Goal: Task Accomplishment & Management: Use online tool/utility

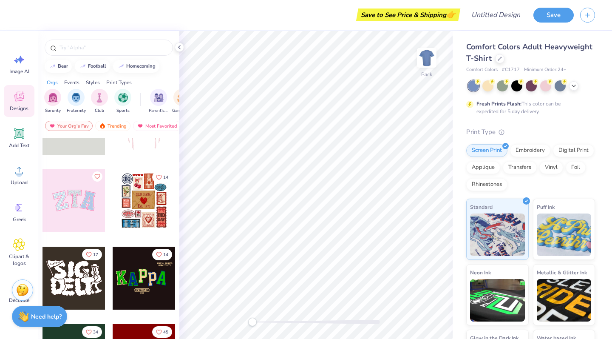
scroll to position [48, 0]
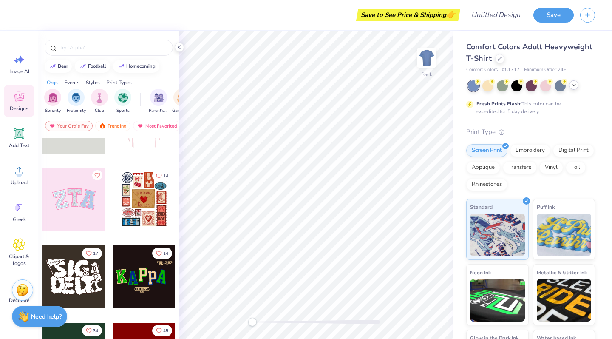
click at [572, 85] on icon at bounding box center [573, 85] width 7 height 7
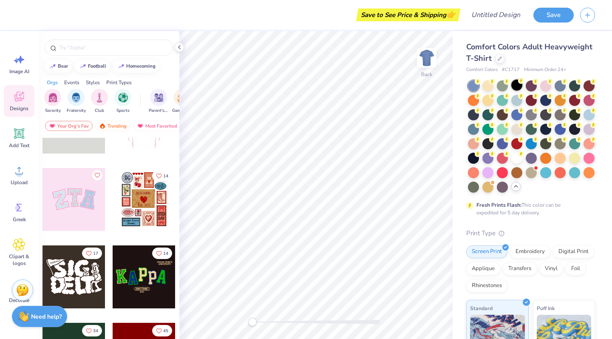
click at [512, 84] on div at bounding box center [516, 84] width 11 height 11
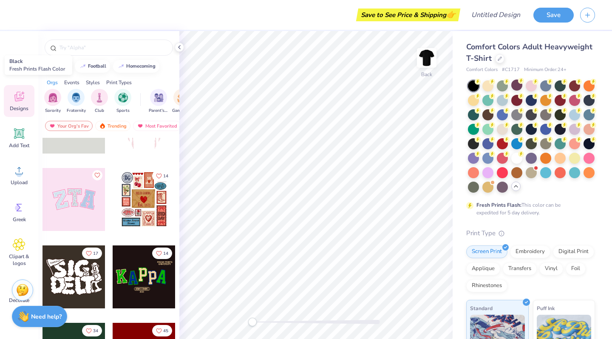
click at [474, 88] on div at bounding box center [473, 85] width 11 height 11
click at [490, 188] on div at bounding box center [487, 186] width 11 height 11
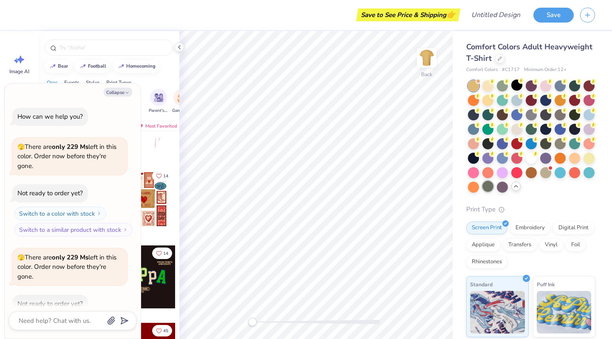
scroll to position [45, 0]
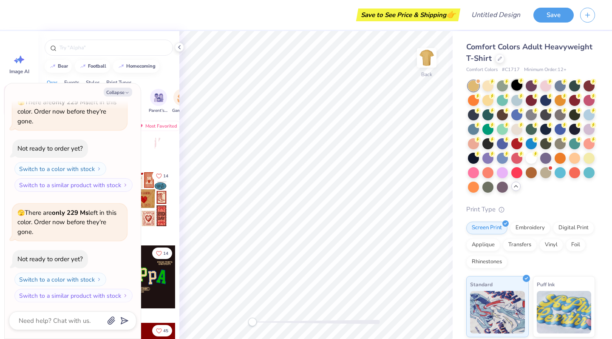
click at [518, 83] on div at bounding box center [516, 84] width 11 height 11
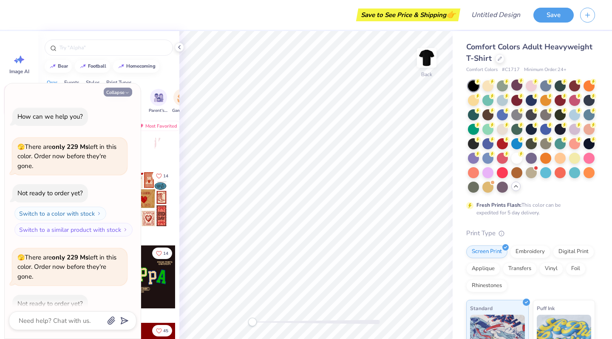
scroll to position [0, 0]
click at [115, 92] on button "Collapse" at bounding box center [118, 92] width 28 height 9
type textarea "x"
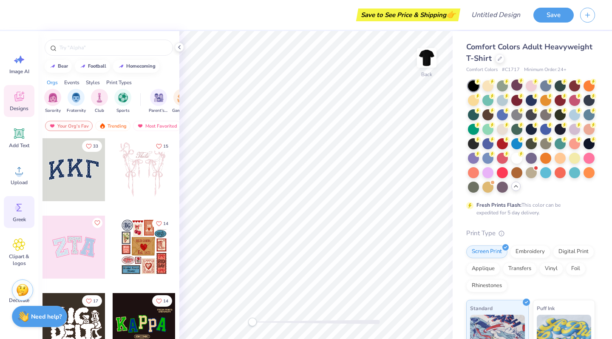
click at [17, 213] on icon at bounding box center [19, 207] width 13 height 13
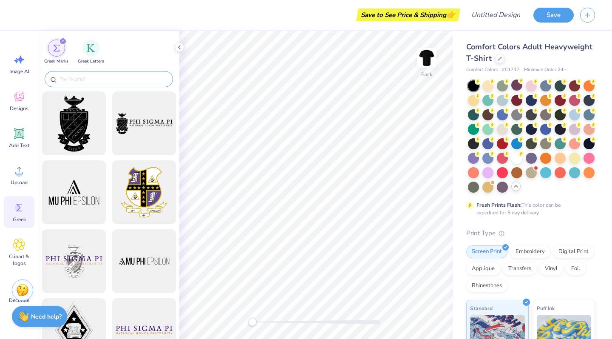
click at [88, 79] on input "text" at bounding box center [113, 79] width 109 height 8
type input "phi"
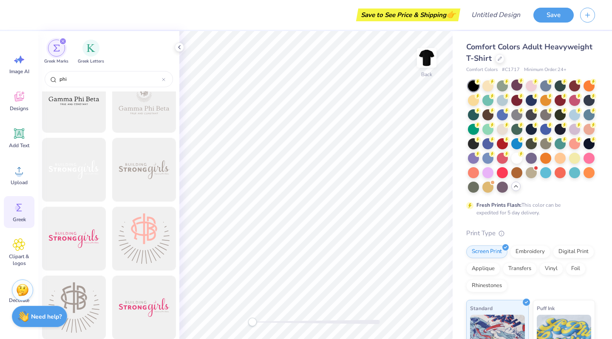
scroll to position [4641, 0]
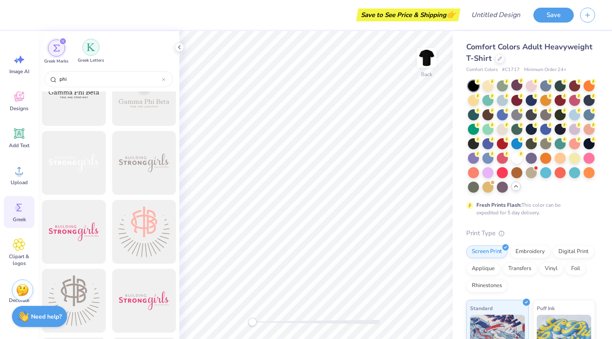
click at [85, 46] on div "filter for Greek Letters" at bounding box center [90, 47] width 17 height 17
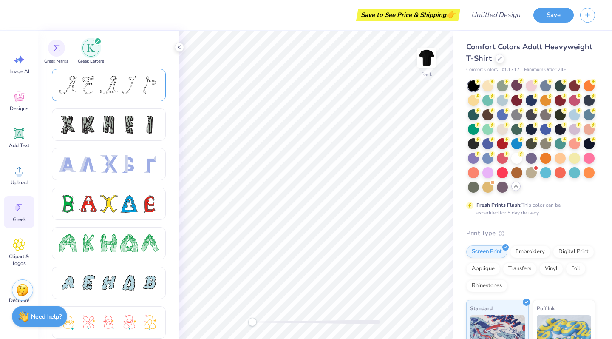
scroll to position [0, 0]
click at [88, 84] on div at bounding box center [88, 85] width 18 height 18
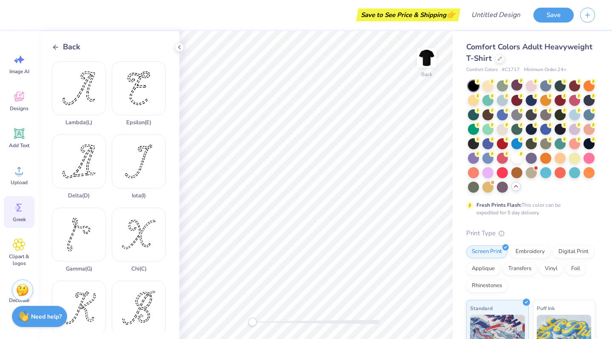
click at [56, 49] on polyline at bounding box center [55, 47] width 2 height 5
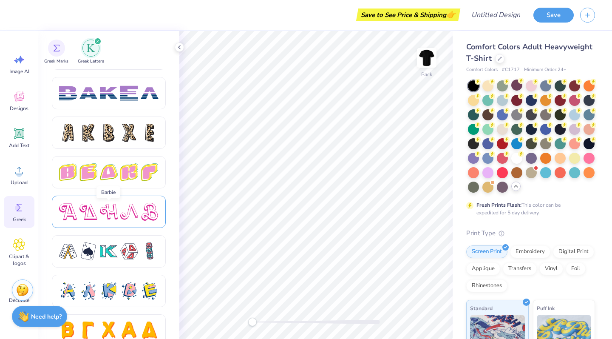
scroll to position [1368, 0]
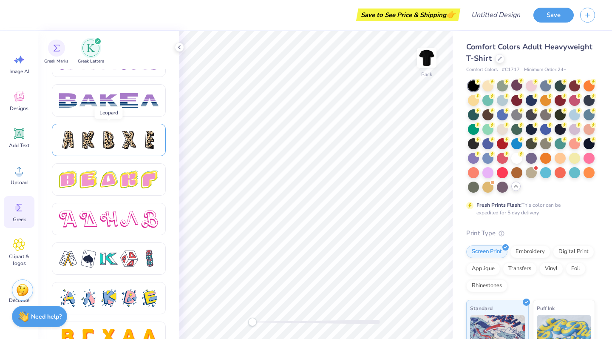
click at [90, 149] on div at bounding box center [109, 140] width 114 height 32
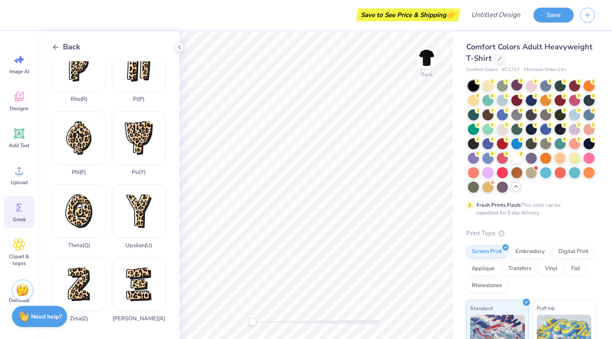
scroll to position [608, 0]
click at [81, 139] on div "Phi ( F )" at bounding box center [79, 143] width 54 height 65
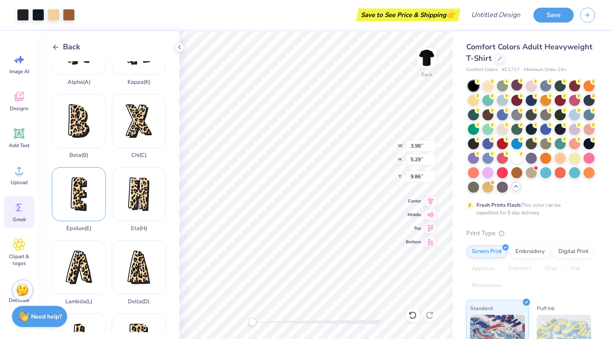
scroll to position [74, 0]
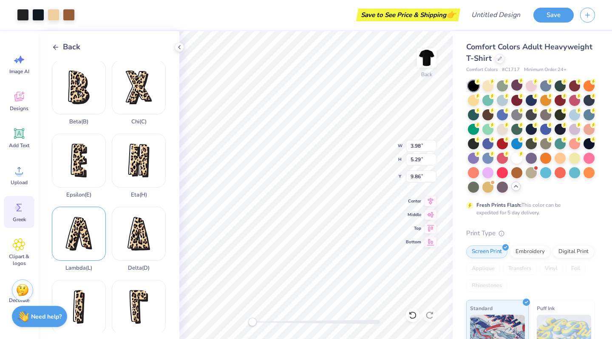
click at [78, 238] on div "Lambda ( L )" at bounding box center [79, 239] width 54 height 65
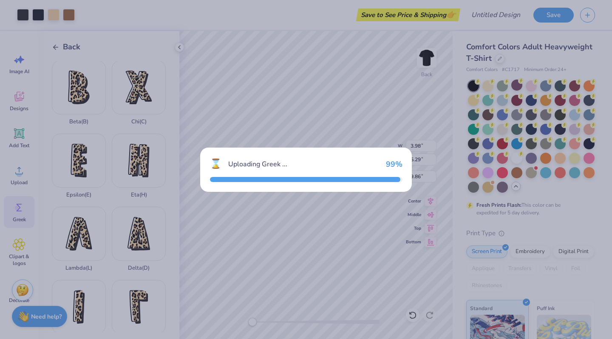
type input "3.59"
type input "4.58"
type input "10.21"
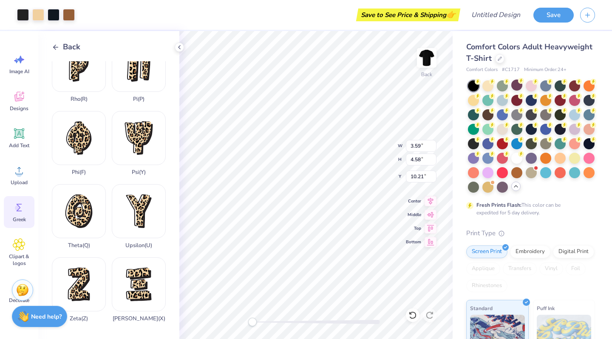
scroll to position [608, 0]
click at [84, 159] on div "Phi ( F )" at bounding box center [79, 143] width 54 height 65
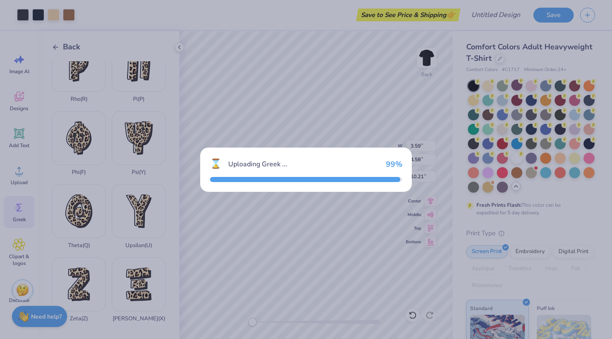
type input "3.98"
type input "5.29"
type input "9.86"
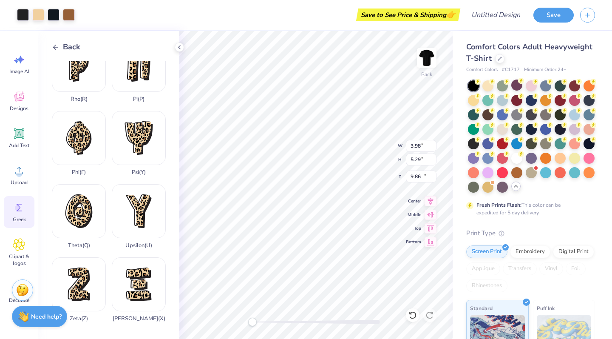
type input "3.59"
type input "4.58"
type input "10.21"
type input "3.98"
type input "5.29"
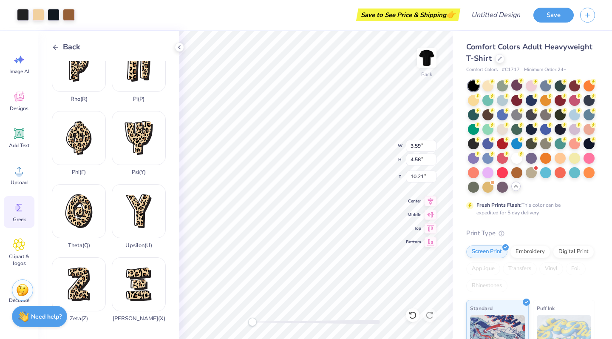
type input "9.86"
type input "3.59"
type input "4.58"
type input "17.56"
type input "3.98"
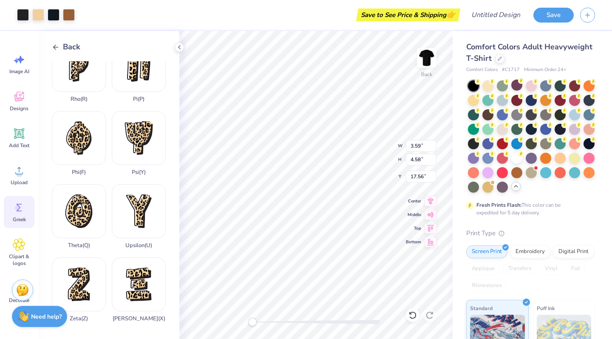
type input "5.29"
type input "17.21"
click at [537, 251] on div "Embroidery" at bounding box center [530, 250] width 40 height 13
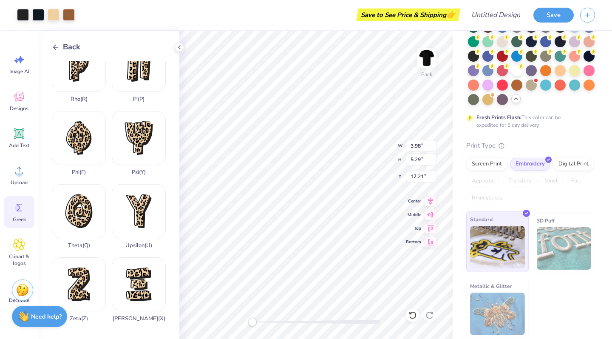
scroll to position [87, 0]
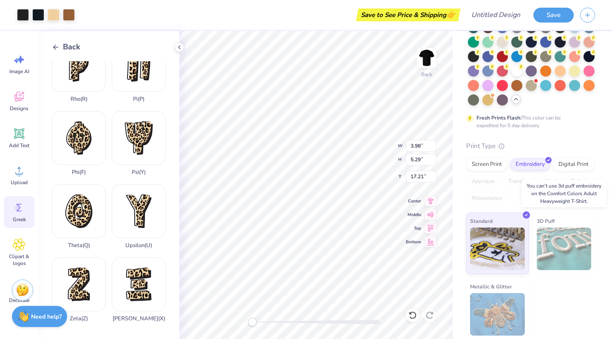
click at [549, 247] on img at bounding box center [564, 248] width 55 height 42
click at [566, 164] on div "Digital Print" at bounding box center [573, 163] width 41 height 13
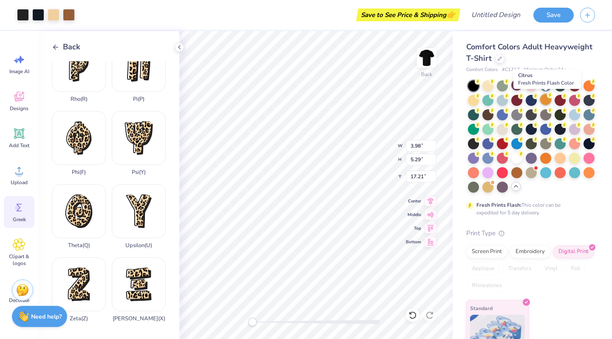
scroll to position [0, 0]
click at [532, 251] on div "Embroidery" at bounding box center [530, 250] width 40 height 13
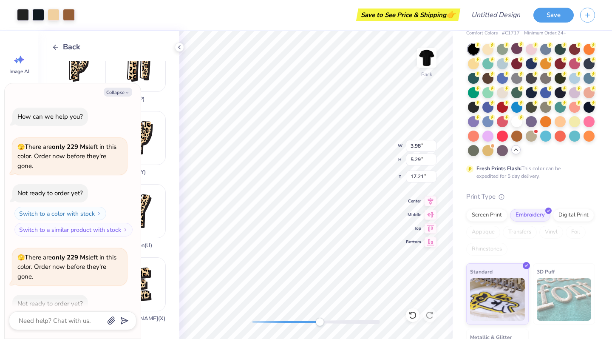
scroll to position [96, 0]
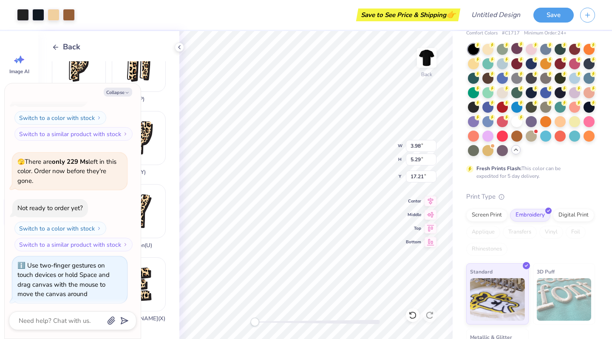
click at [248, 301] on div "Back W 3.98 3.98 " H 5.29 5.29 " Y 17.21 17.21 " Center Middle Top Bottom" at bounding box center [315, 185] width 273 height 308
type textarea "x"
type input "3.98"
type input "5.29"
type input "4.98"
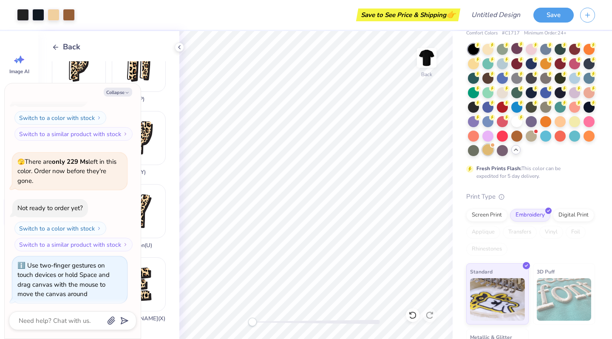
click at [484, 151] on div at bounding box center [487, 149] width 11 height 11
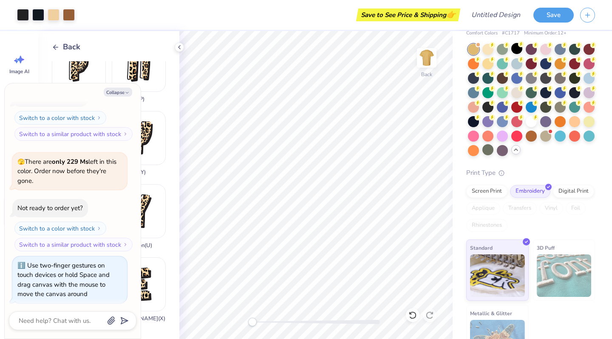
scroll to position [205, 0]
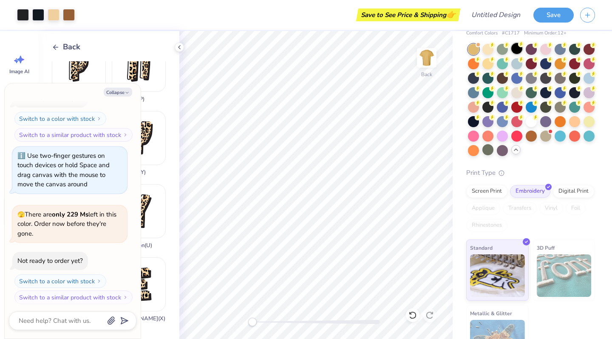
click at [514, 48] on div at bounding box center [516, 48] width 11 height 11
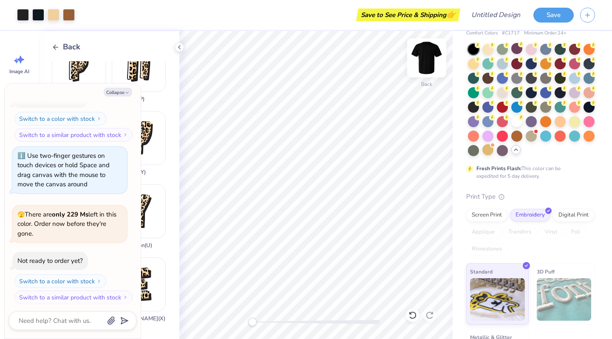
click at [429, 56] on img at bounding box center [427, 58] width 34 height 34
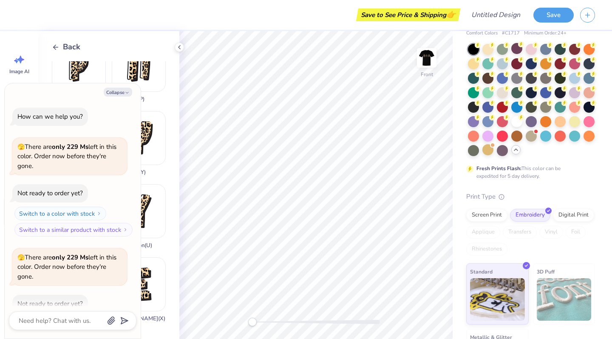
scroll to position [0, 0]
click at [124, 86] on div "Collapse How can we help you? 🫣 There are only 229 Ms left in this color. Order…" at bounding box center [73, 210] width 136 height 255
click at [124, 91] on button "Collapse" at bounding box center [118, 92] width 28 height 9
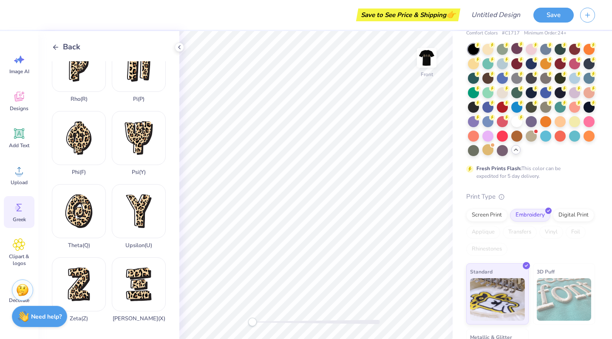
type textarea "x"
click at [56, 45] on icon at bounding box center [56, 47] width 8 height 8
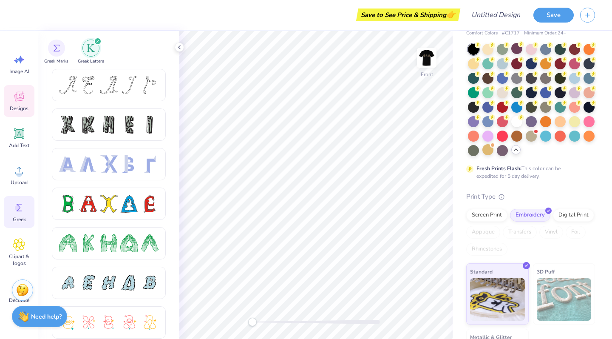
click at [20, 102] on icon at bounding box center [19, 96] width 13 height 13
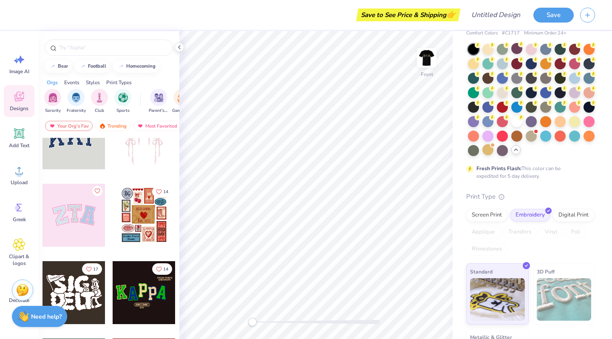
scroll to position [50, 0]
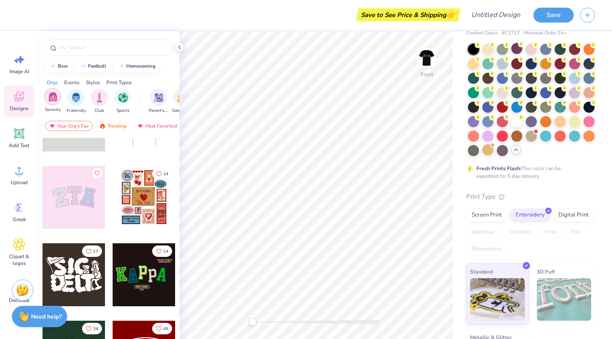
click at [50, 92] on img "filter for Sorority" at bounding box center [53, 97] width 10 height 10
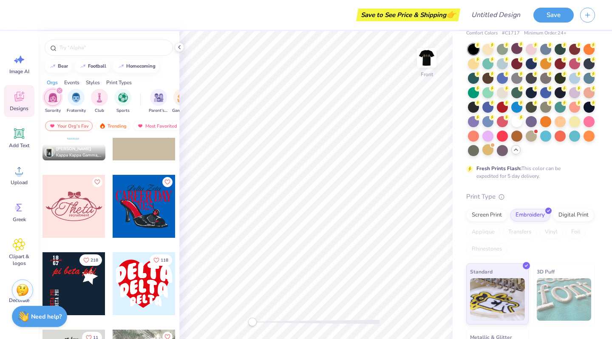
scroll to position [1125, 0]
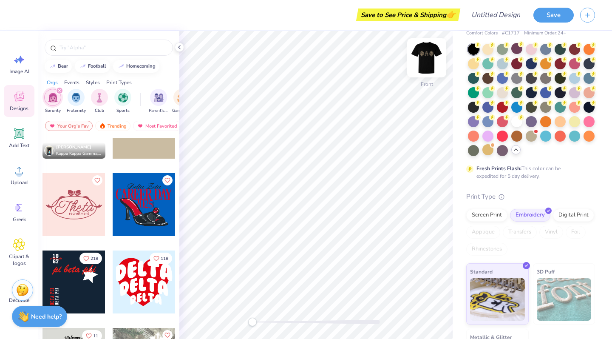
click at [421, 51] on img at bounding box center [427, 58] width 34 height 34
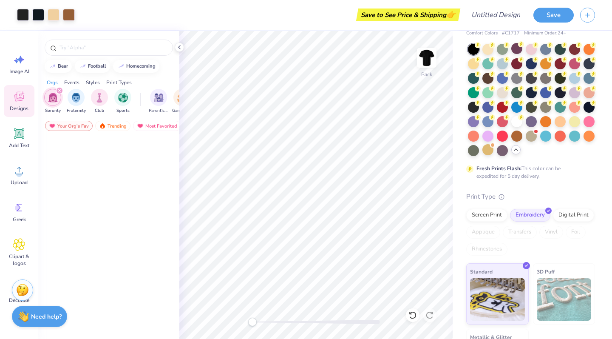
scroll to position [663, 0]
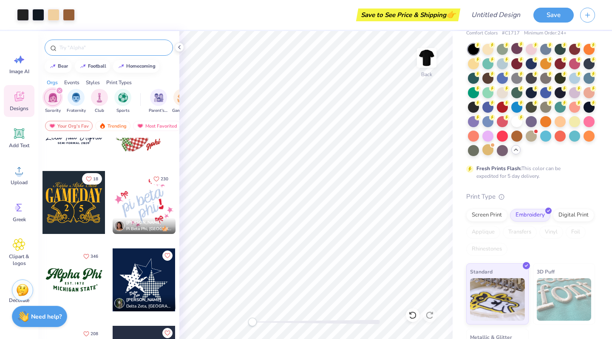
click at [70, 48] on input "text" at bounding box center [113, 47] width 109 height 8
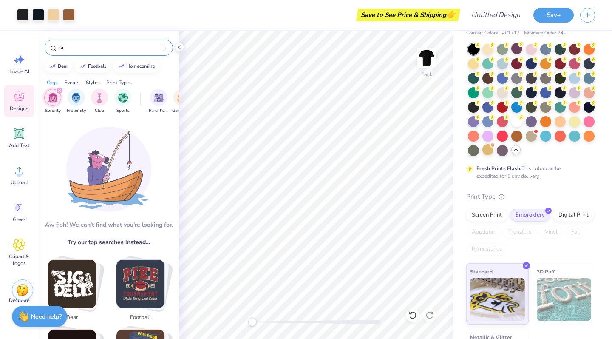
type input "s"
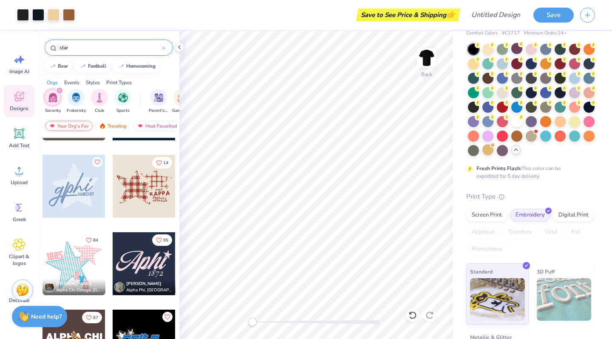
scroll to position [527, 0]
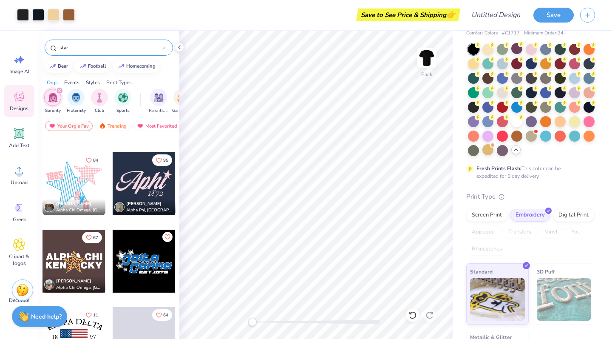
type input "star"
click at [57, 88] on div "filter for Sorority" at bounding box center [60, 91] width 8 height 8
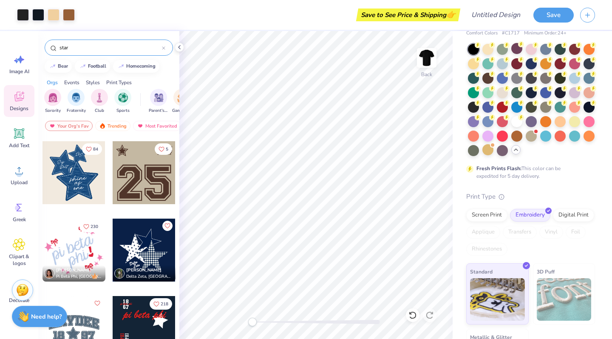
scroll to position [198, 0]
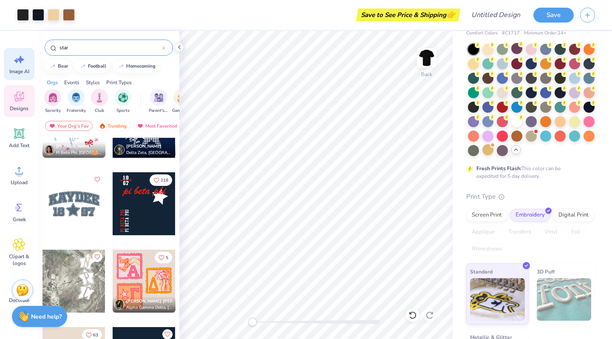
click at [23, 64] on icon at bounding box center [19, 59] width 13 height 13
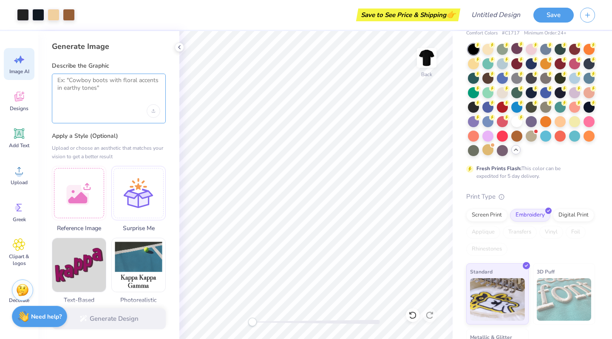
click at [112, 87] on textarea at bounding box center [108, 86] width 103 height 21
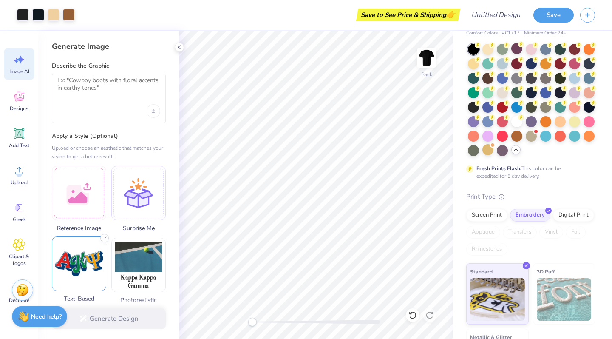
click at [74, 272] on img at bounding box center [79, 264] width 54 height 54
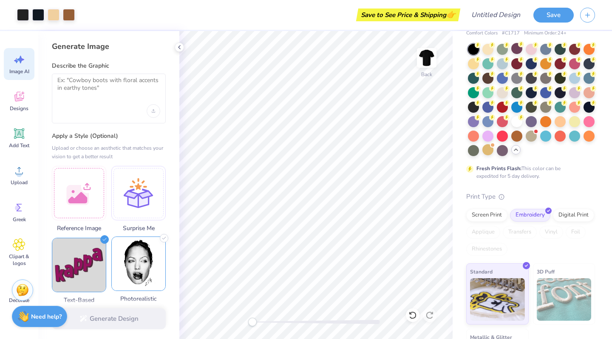
scroll to position [38, 0]
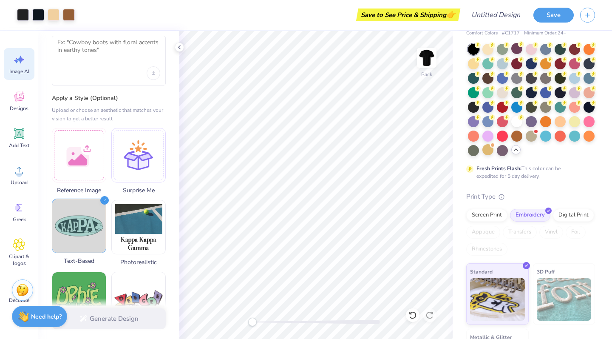
click at [79, 236] on img at bounding box center [79, 226] width 54 height 54
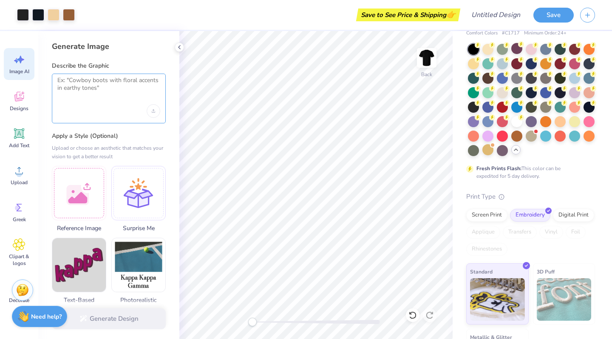
scroll to position [0, 0]
click at [93, 79] on textarea at bounding box center [108, 86] width 103 height 21
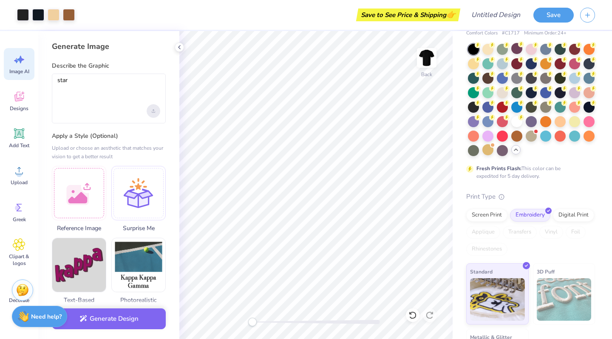
click at [155, 110] on div "Upload image" at bounding box center [154, 111] width 14 height 14
click at [73, 81] on textarea "star" at bounding box center [108, 86] width 103 height 21
type textarea "star"
click at [94, 321] on button "Generate Design" at bounding box center [109, 316] width 114 height 21
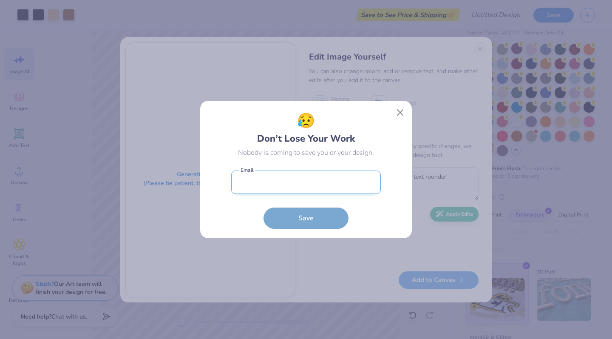
click at [304, 189] on input "email" at bounding box center [306, 181] width 150 height 23
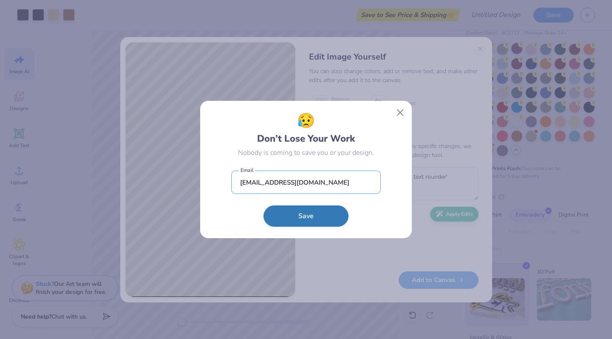
type input "hlongo@oswego.edu"
click at [308, 221] on button "Save" at bounding box center [305, 215] width 85 height 21
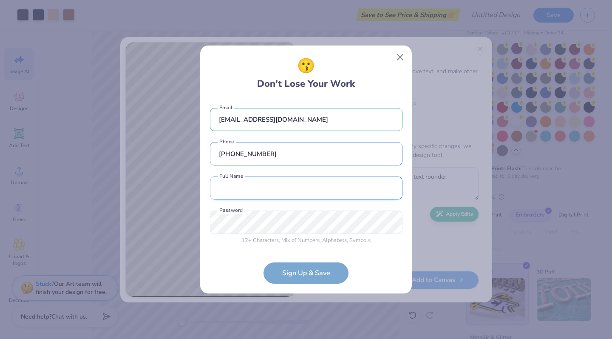
type input "(914) 598-6885"
type input "hailey longo"
click at [348, 270] on form "hlongo@oswego.edu Email (914) 598-6885 Phone hailey longo Full Name 12 + Charac…" at bounding box center [306, 191] width 192 height 184
click at [301, 184] on input "hailey longo" at bounding box center [306, 187] width 192 height 23
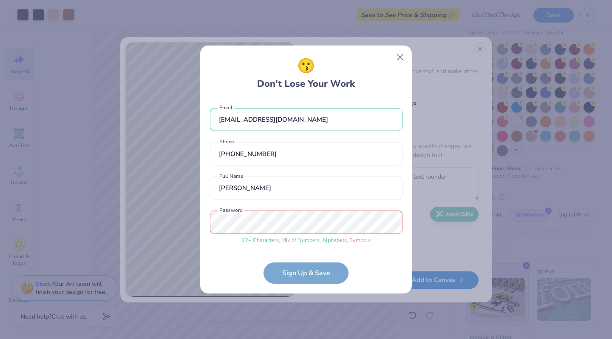
scroll to position [12, 0]
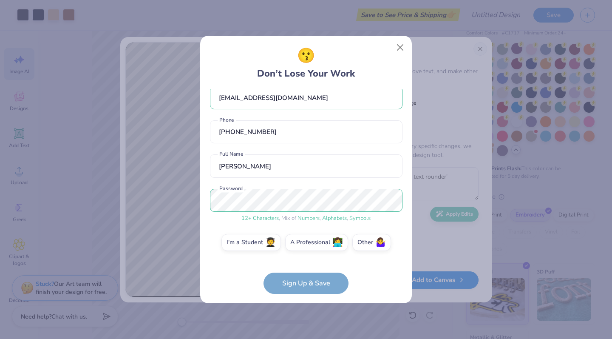
click at [283, 289] on form "hlongo@oswego.edu Email (914) 598-6885 Phone hailey longo Full Name 12 + Charac…" at bounding box center [306, 191] width 192 height 204
click at [246, 242] on label "I'm a Student 🧑‍🎓" at bounding box center [250, 240] width 59 height 17
click at [303, 253] on input "I'm a Student 🧑‍🎓" at bounding box center [306, 256] width 6 height 6
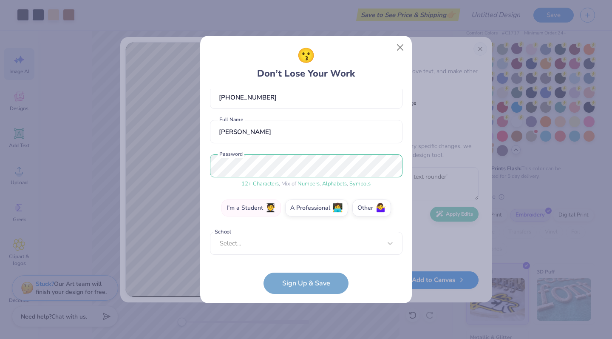
scroll to position [42, 0]
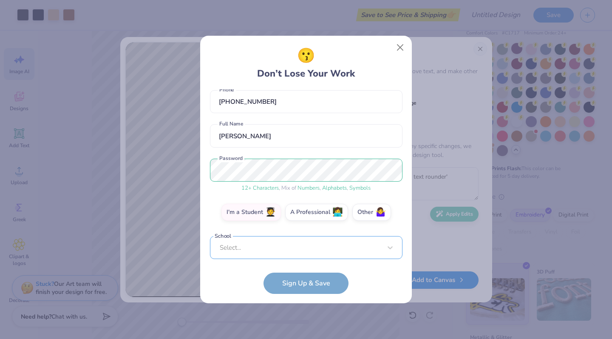
click at [272, 249] on div "Select..." at bounding box center [306, 247] width 192 height 23
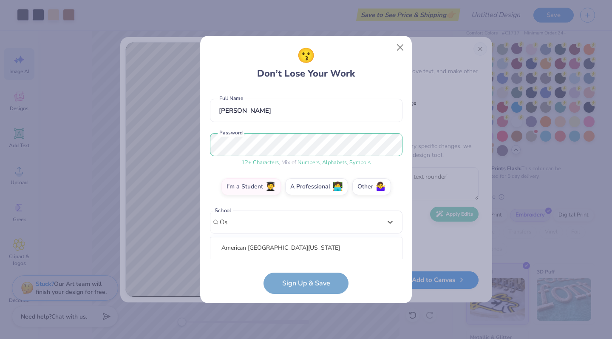
scroll to position [174, 0]
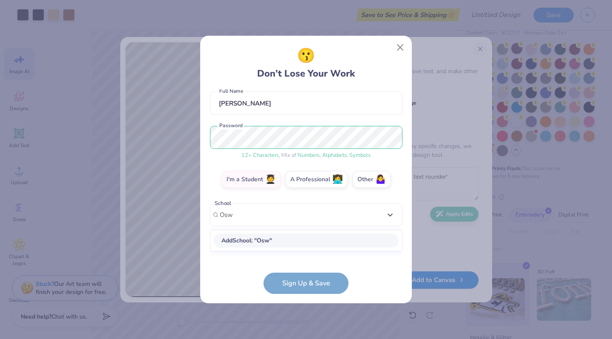
type input "Osw"
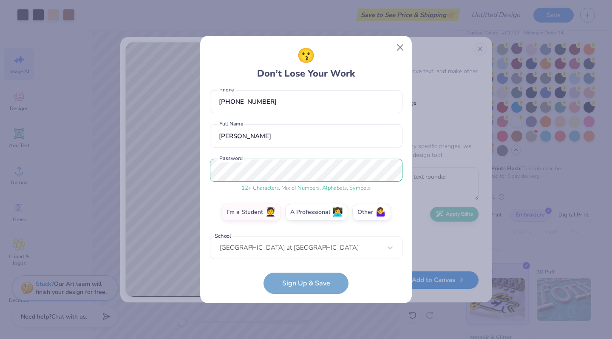
scroll to position [80, 0]
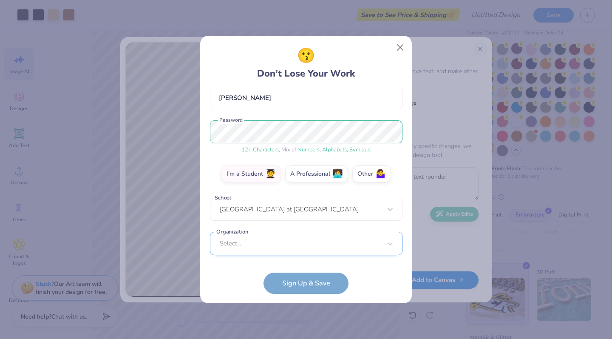
click at [260, 243] on div "Select..." at bounding box center [306, 243] width 192 height 23
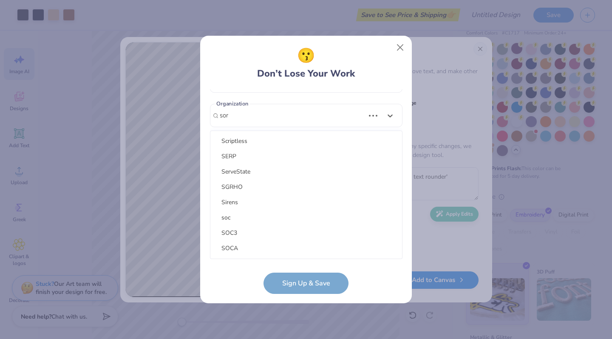
scroll to position [208, 0]
type input "sor"
click at [301, 289] on form "hlongo@oswego.edu Email (914) 598-6885 Phone hailey longo Full Name 12 + Charac…" at bounding box center [306, 191] width 192 height 204
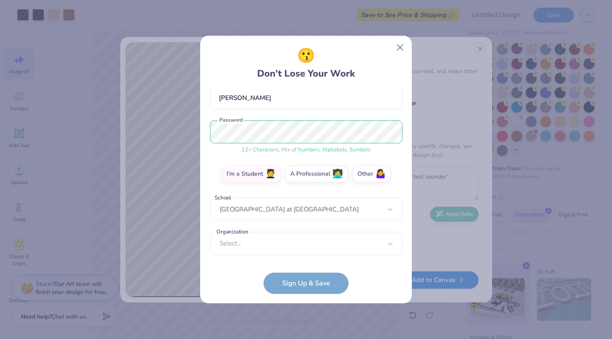
click at [298, 283] on form "hlongo@oswego.edu Email (914) 598-6885 Phone hailey longo Full Name 12 + Charac…" at bounding box center [306, 191] width 192 height 204
click at [268, 248] on div "Select..." at bounding box center [306, 243] width 192 height 23
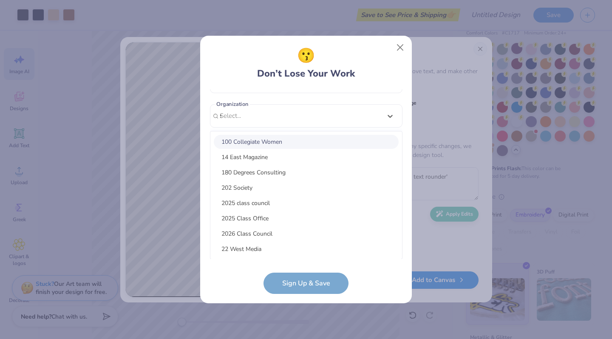
scroll to position [109, 0]
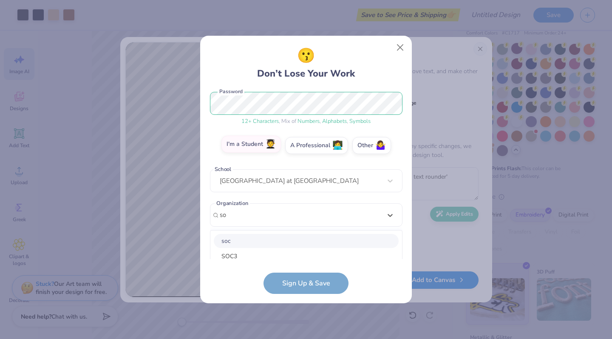
type input "s"
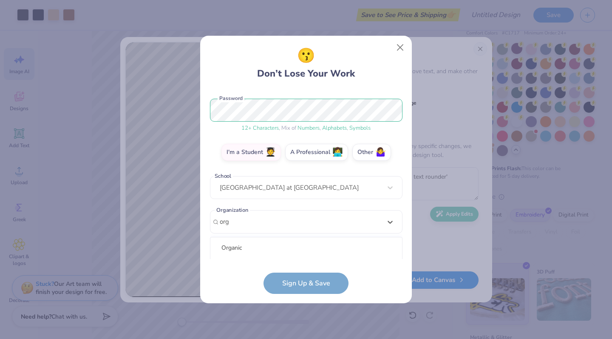
scroll to position [208, 0]
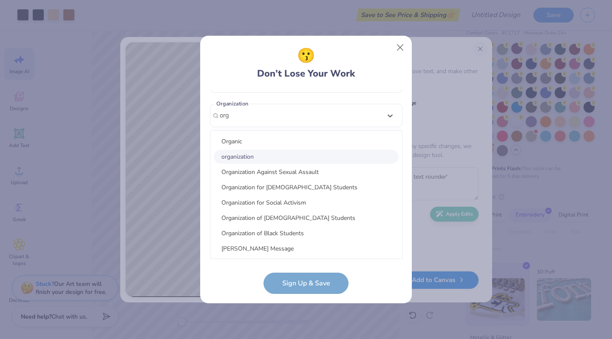
click at [270, 158] on div "organization" at bounding box center [306, 157] width 185 height 14
type input "org"
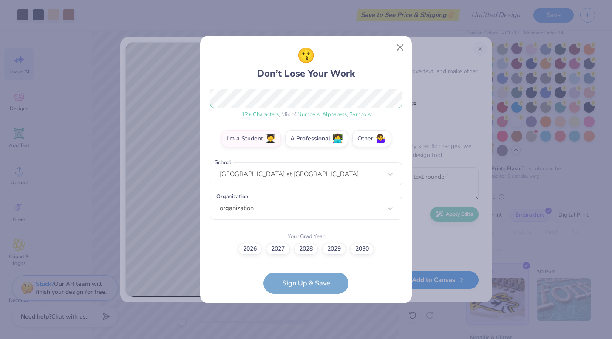
scroll to position [0, 0]
click at [274, 248] on label "2027" at bounding box center [278, 248] width 24 height 12
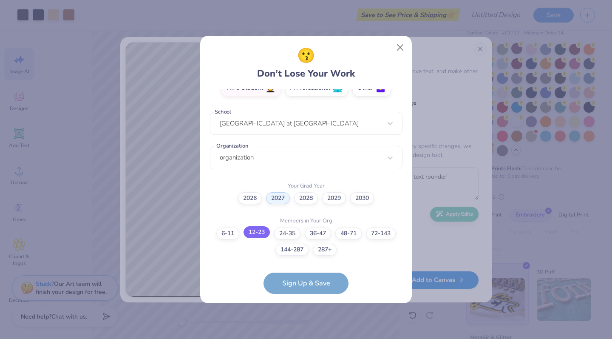
click at [255, 230] on label "12-23" at bounding box center [256, 232] width 26 height 12
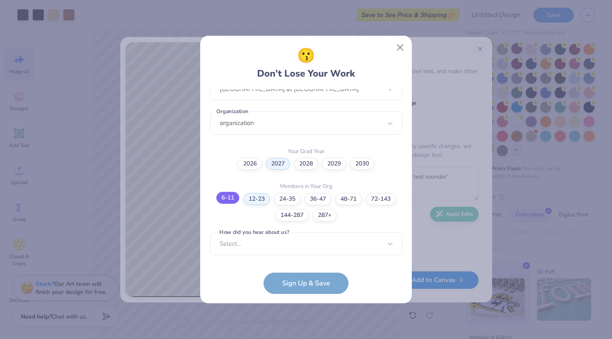
click at [223, 201] on label "6-11" at bounding box center [227, 198] width 23 height 12
click at [254, 194] on label "12-23" at bounding box center [256, 198] width 26 height 12
click at [272, 248] on div "option Pinterest focused, 1 of 15. 15 results available. Use Up and Down to cho…" at bounding box center [306, 309] width 192 height 155
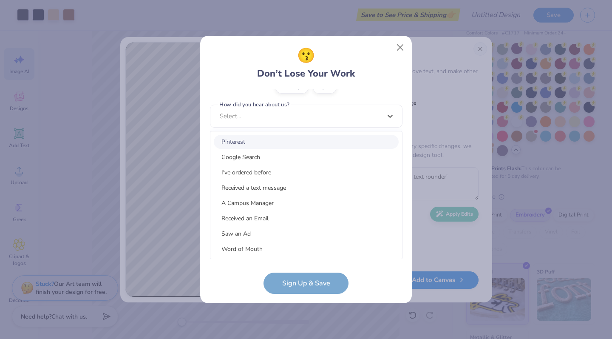
click at [274, 144] on div "Pinterest" at bounding box center [306, 142] width 185 height 14
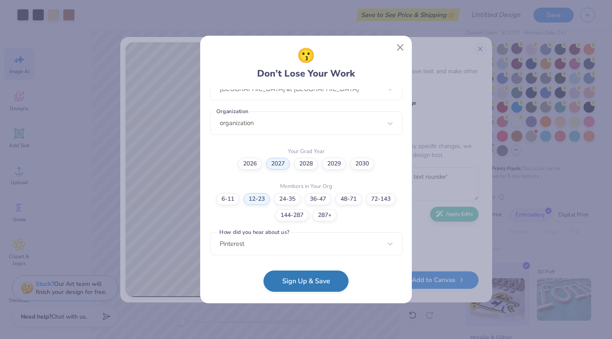
click at [290, 277] on button "Sign Up & Save" at bounding box center [305, 280] width 85 height 21
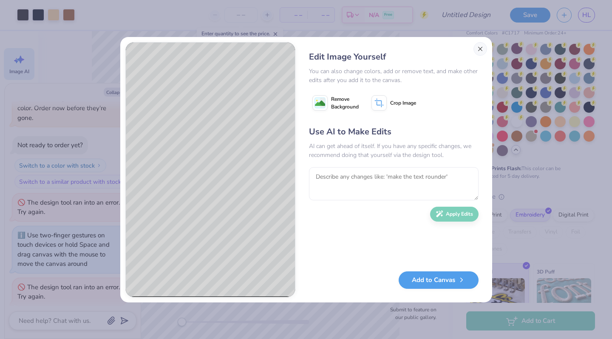
click at [478, 44] on button "Close" at bounding box center [480, 49] width 14 height 14
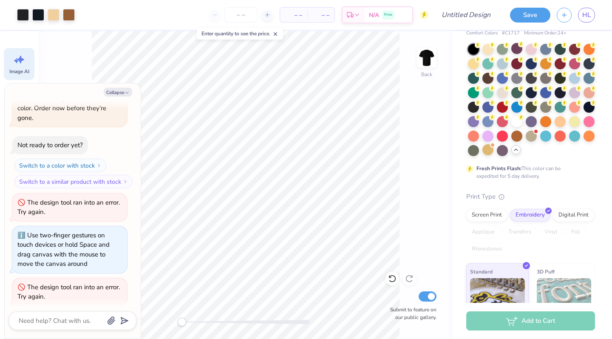
click at [20, 70] on span "Image AI" at bounding box center [19, 71] width 20 height 7
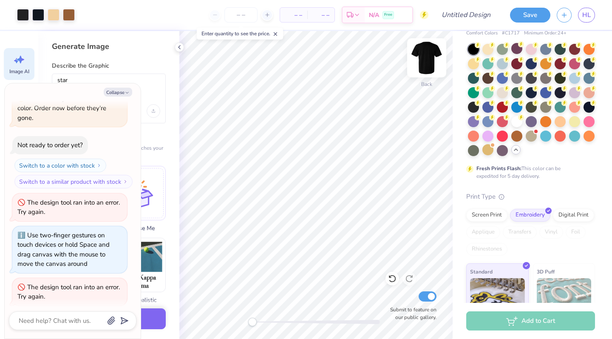
click at [433, 63] on img at bounding box center [427, 58] width 34 height 34
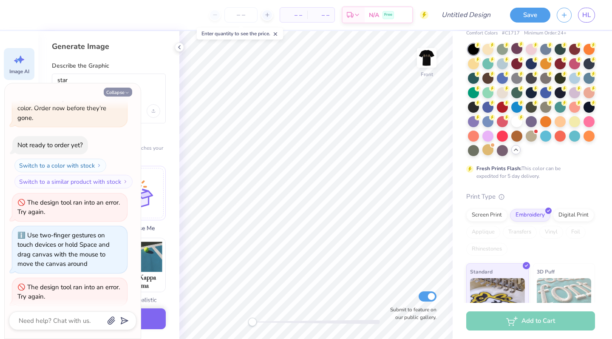
click at [111, 91] on button "Collapse" at bounding box center [118, 92] width 28 height 9
type textarea "x"
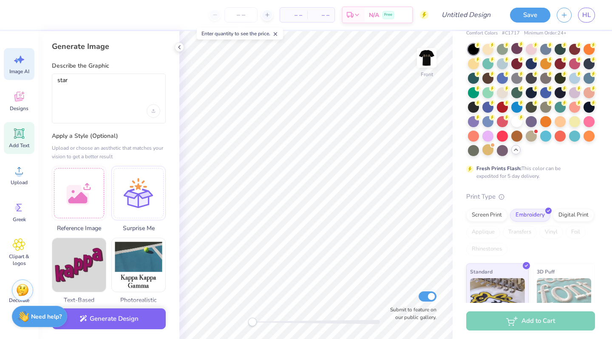
click at [18, 139] on icon at bounding box center [19, 133] width 13 height 13
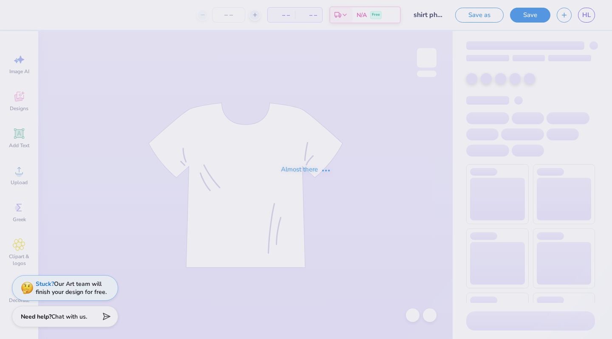
type input "shirt phi lamb"
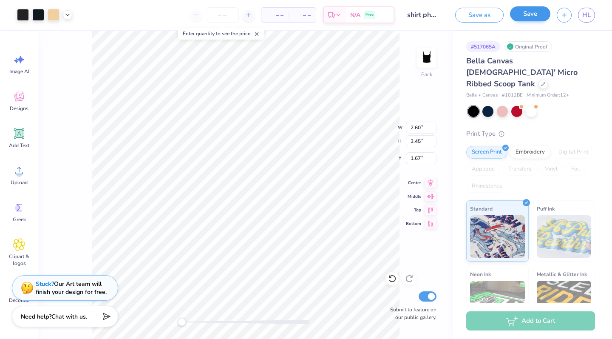
click at [520, 15] on button "Save" at bounding box center [530, 13] width 40 height 15
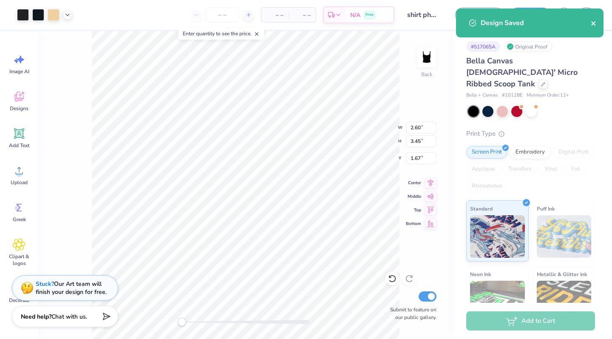
click at [593, 22] on icon "close" at bounding box center [594, 23] width 6 height 7
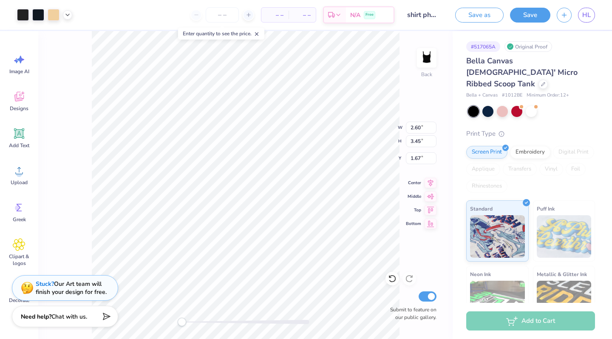
click at [587, 17] on div "Design Saved" at bounding box center [529, 26] width 151 height 39
click at [586, 17] on span "HL" at bounding box center [586, 15] width 8 height 10
